Goal: Navigation & Orientation: Find specific page/section

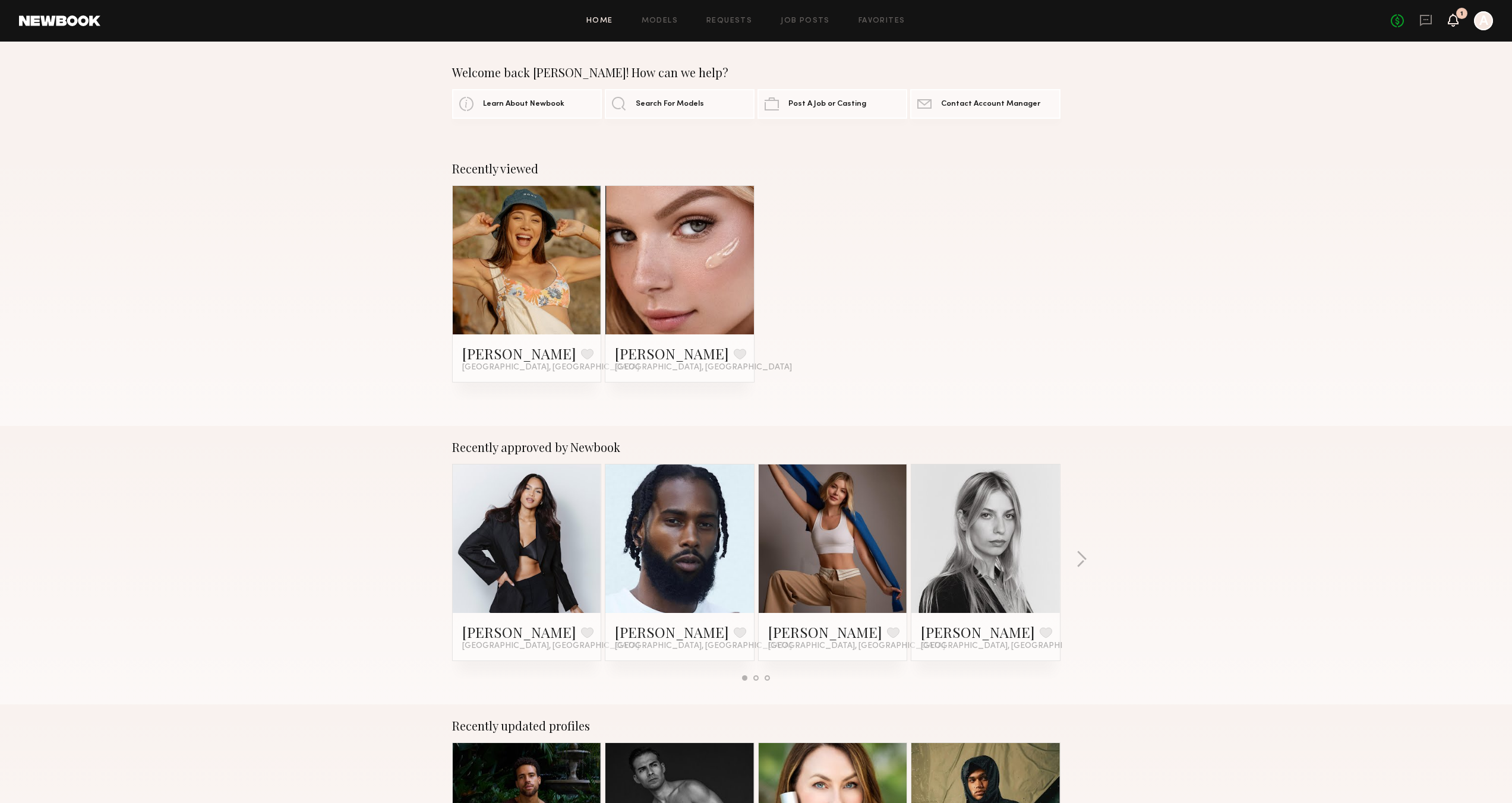
click at [1457, 25] on icon at bounding box center [1453, 20] width 10 height 13
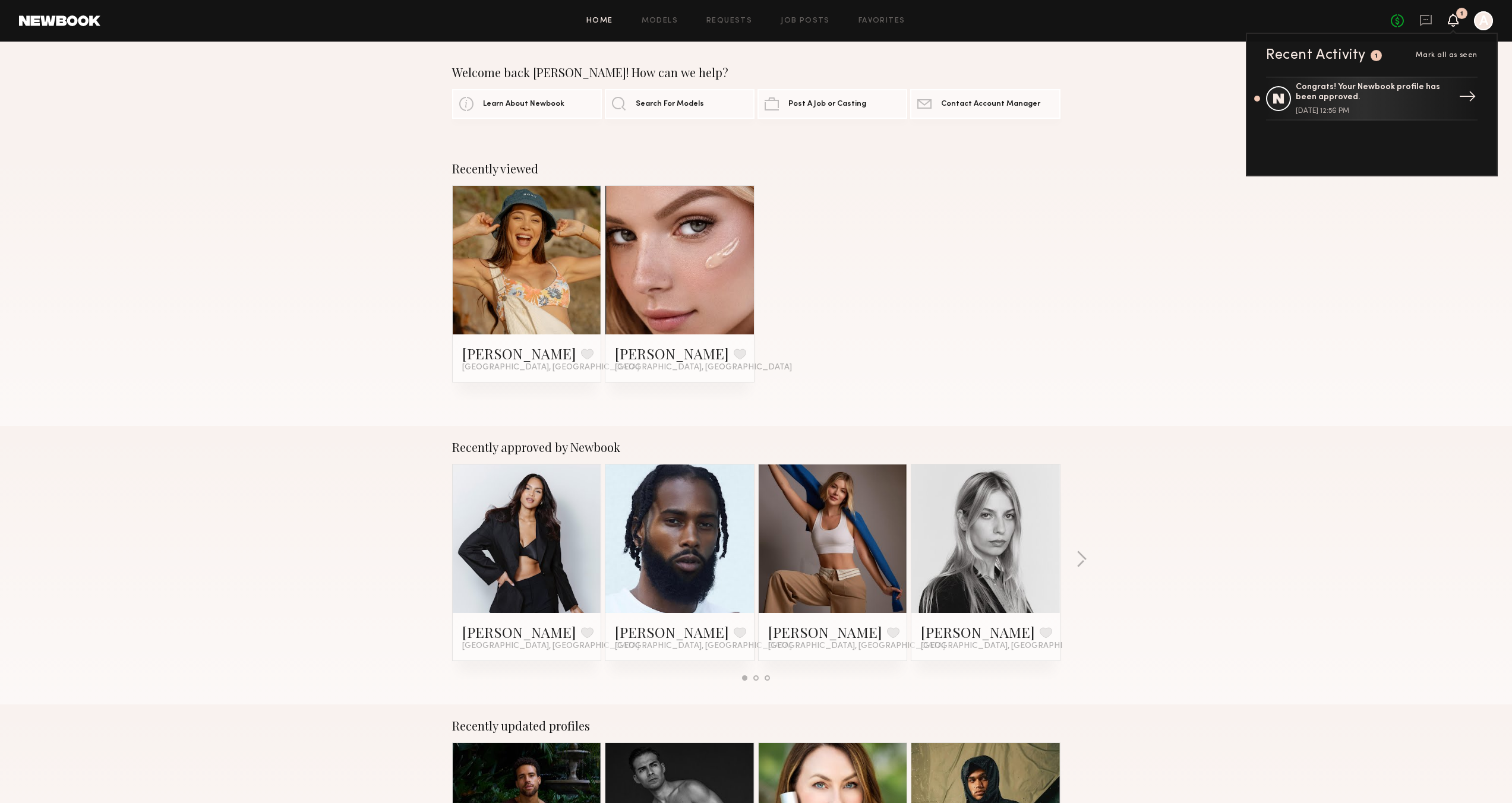
click at [1346, 97] on div "Congrats! Your Newbook profile has been approved." at bounding box center [1373, 92] width 155 height 20
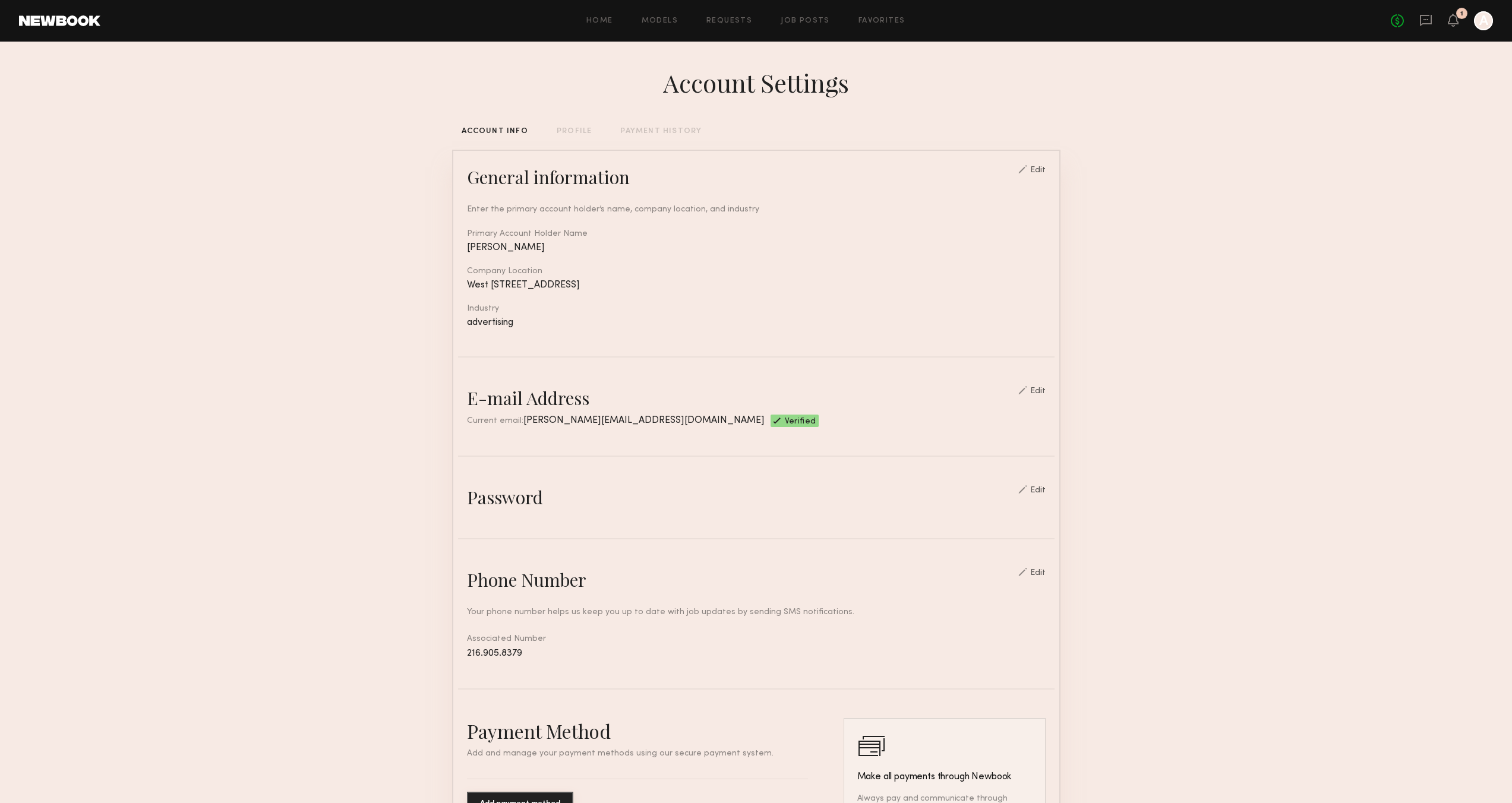
click at [572, 131] on div "PROFILE" at bounding box center [574, 132] width 35 height 7
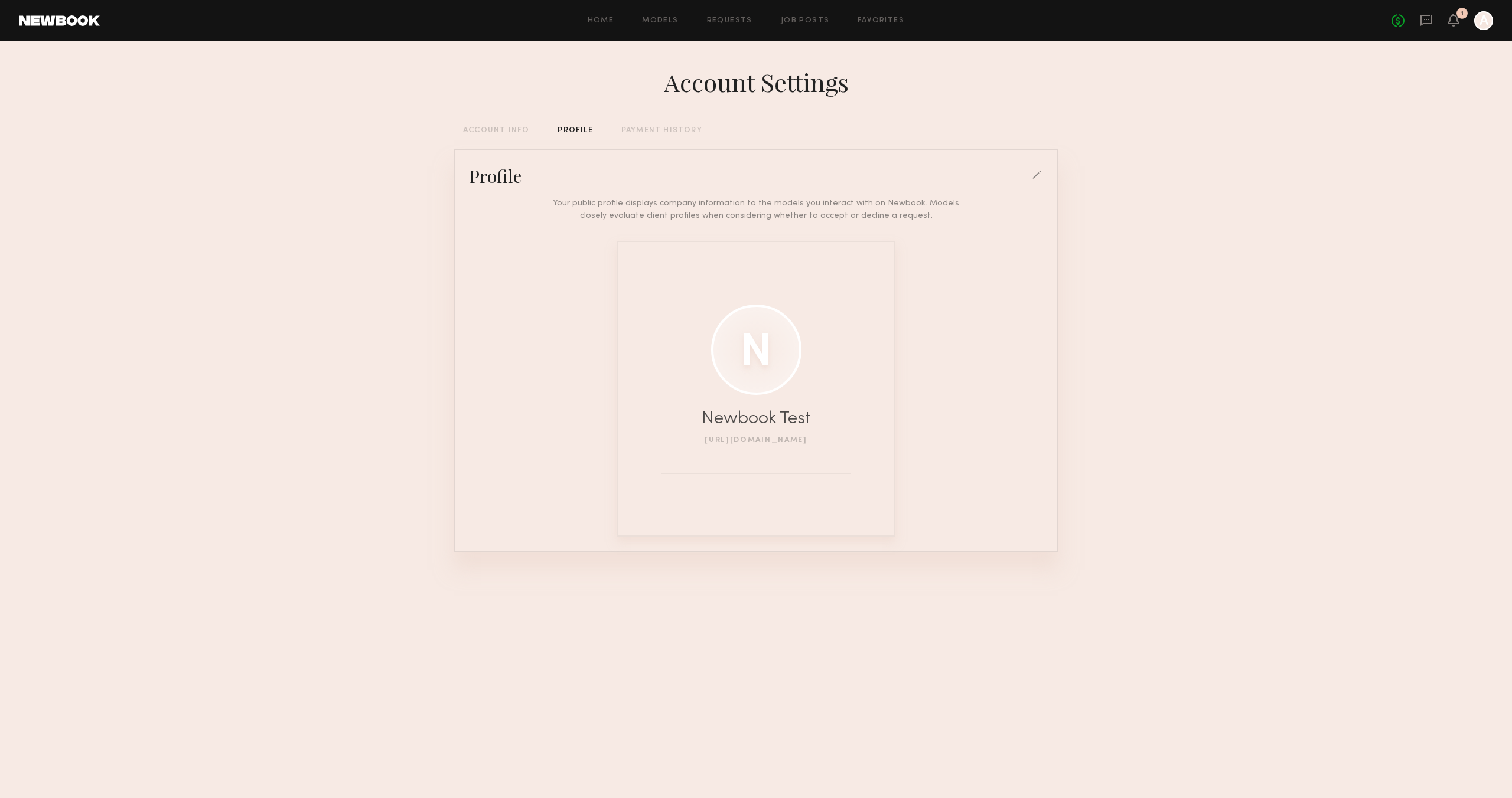
click at [649, 127] on div "PAYMENT HISTORY" at bounding box center [661, 131] width 81 height 7
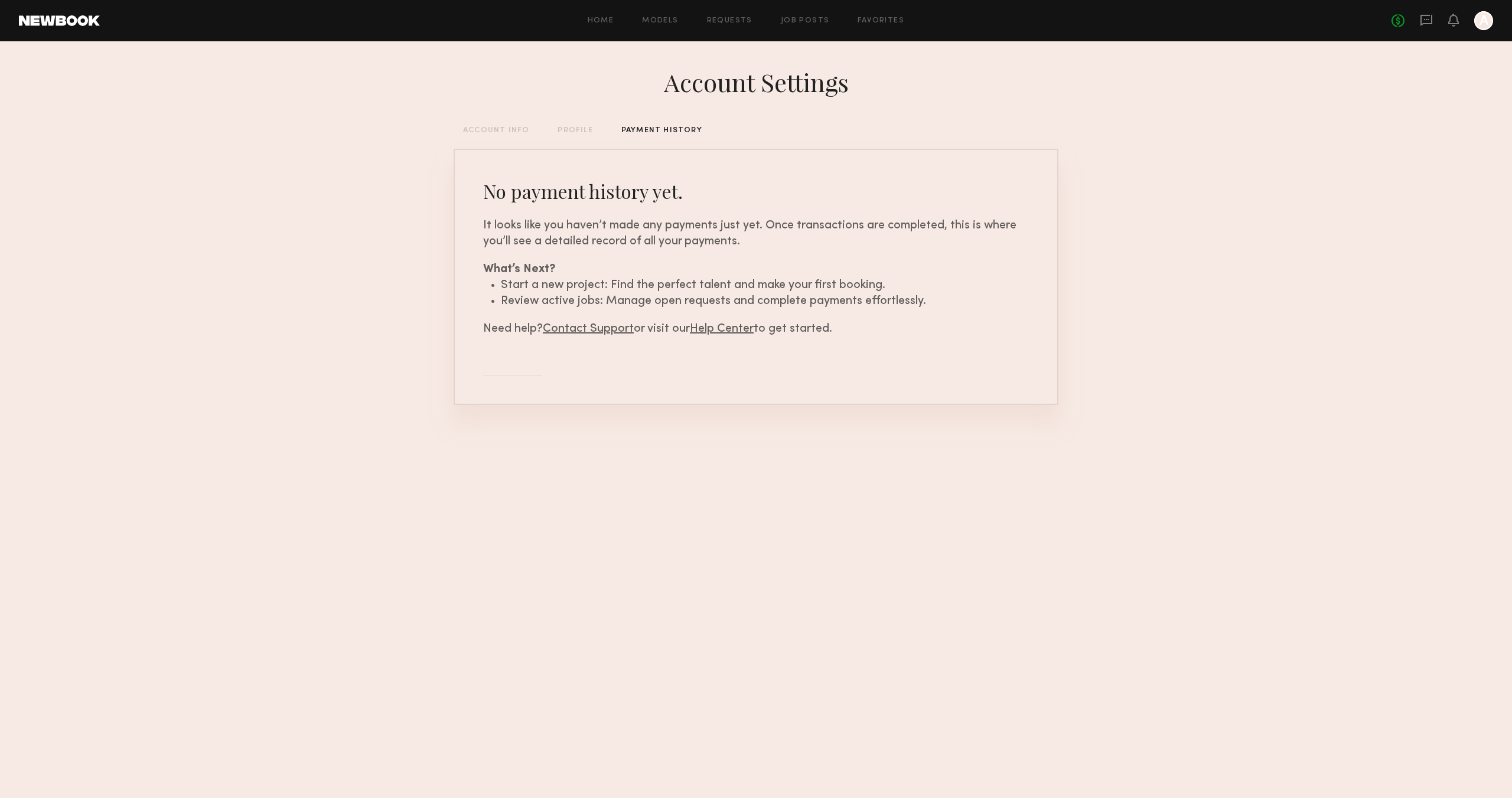
click at [469, 127] on div "ACCOUNT INFO" at bounding box center [496, 131] width 66 height 7
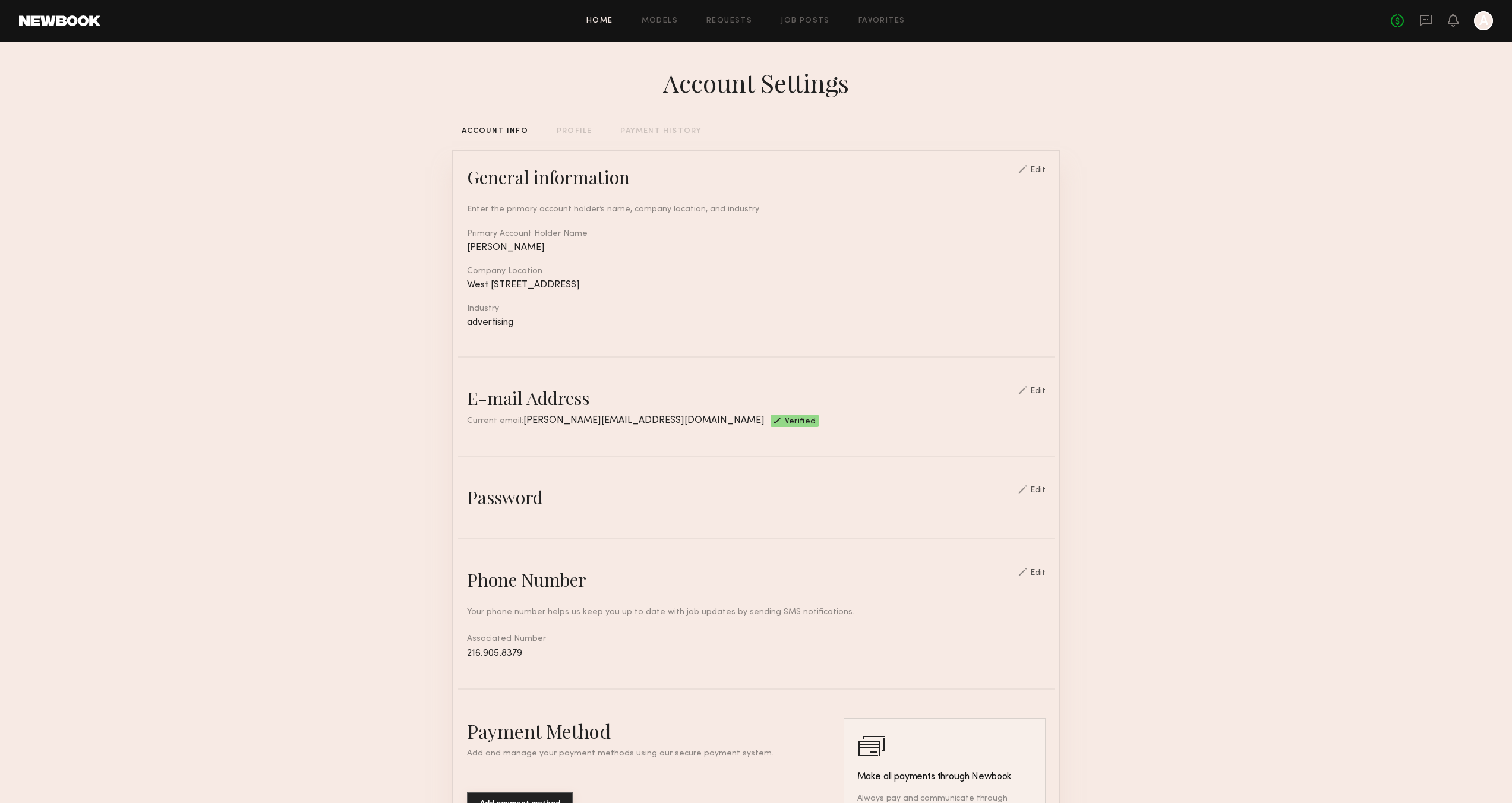
click at [607, 22] on link "Home" at bounding box center [600, 21] width 27 height 7
